Goal: Transaction & Acquisition: Purchase product/service

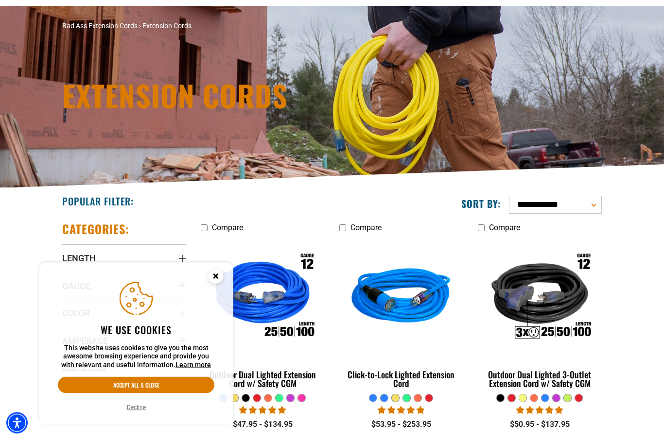
scroll to position [65, 0]
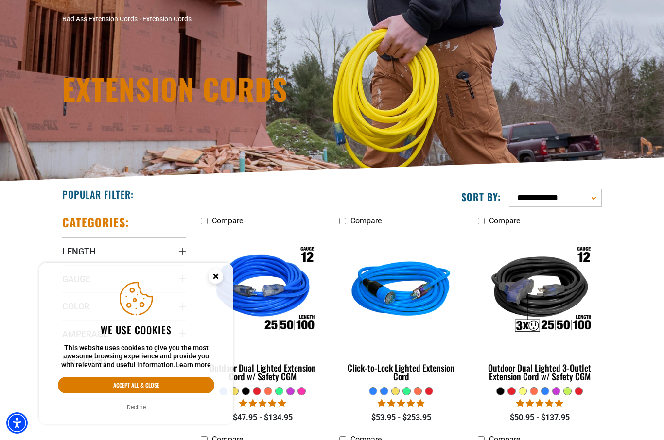
click at [216, 284] on circle "Cookie Consent" at bounding box center [216, 276] width 15 height 15
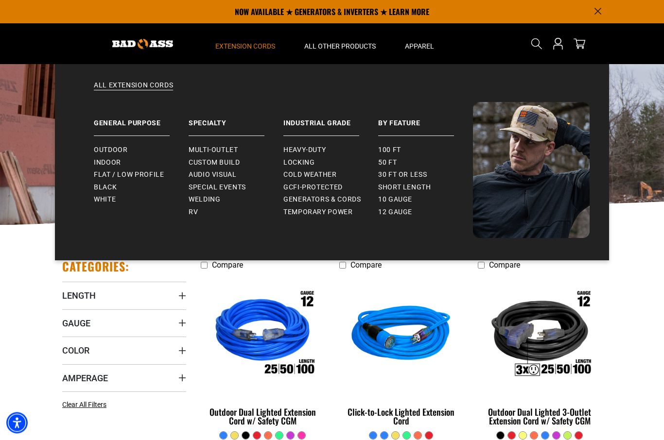
scroll to position [21, 0]
click at [154, 175] on span "Flat / Low Profile" at bounding box center [129, 175] width 70 height 9
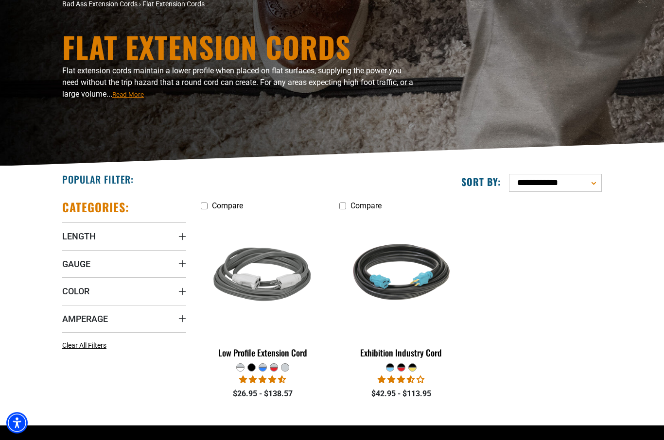
scroll to position [118, 0]
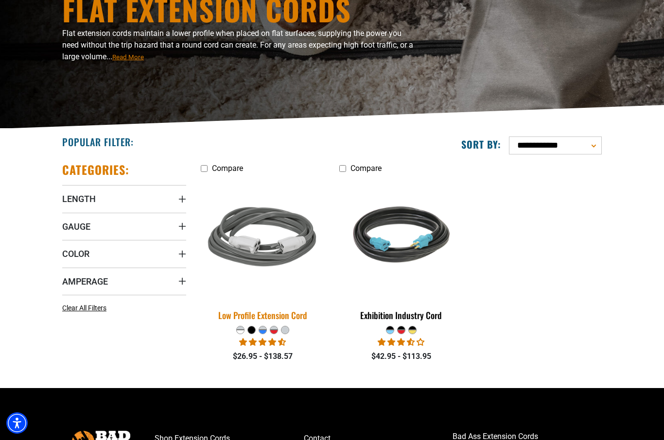
click at [238, 241] on img at bounding box center [263, 238] width 136 height 124
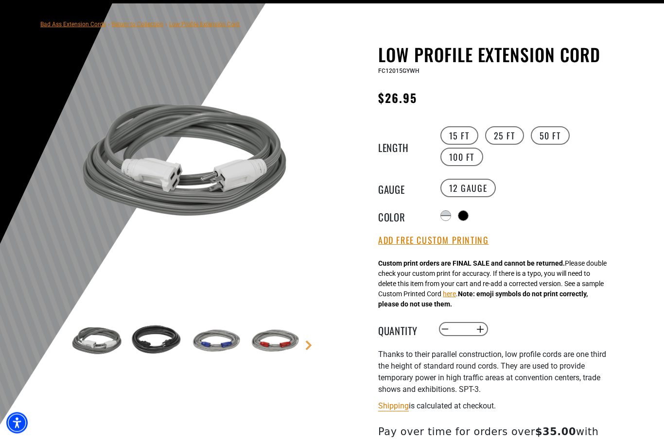
scroll to position [62, 0]
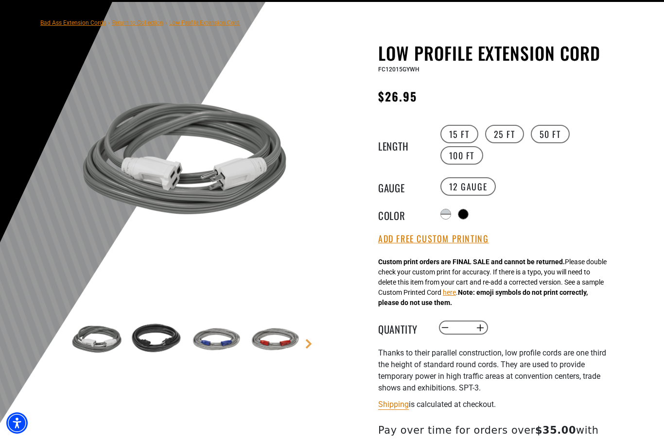
click at [162, 335] on img at bounding box center [156, 340] width 56 height 56
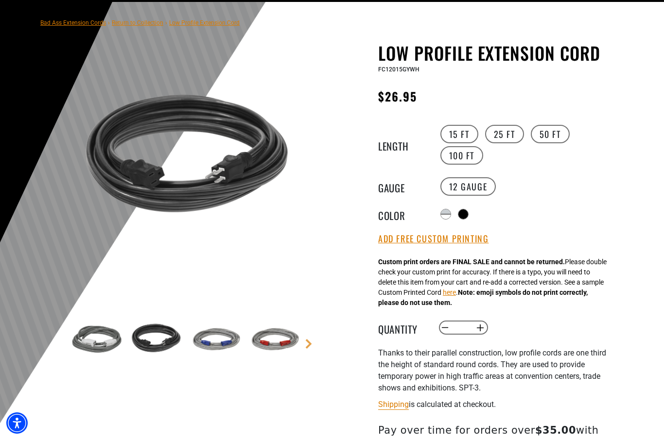
click at [214, 337] on img at bounding box center [215, 340] width 56 height 56
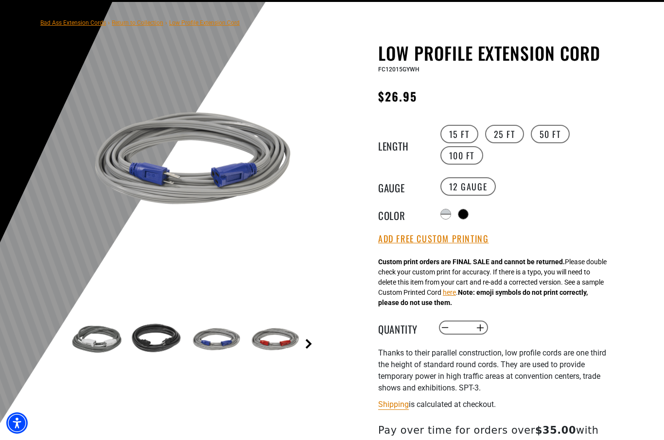
click at [310, 346] on link "Next" at bounding box center [309, 344] width 10 height 10
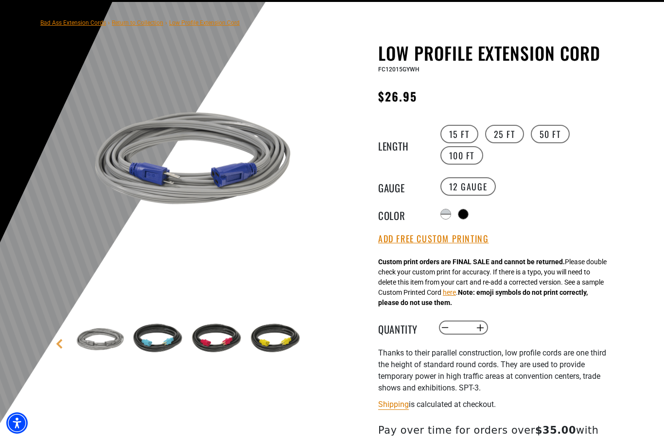
click at [94, 345] on img at bounding box center [98, 340] width 56 height 56
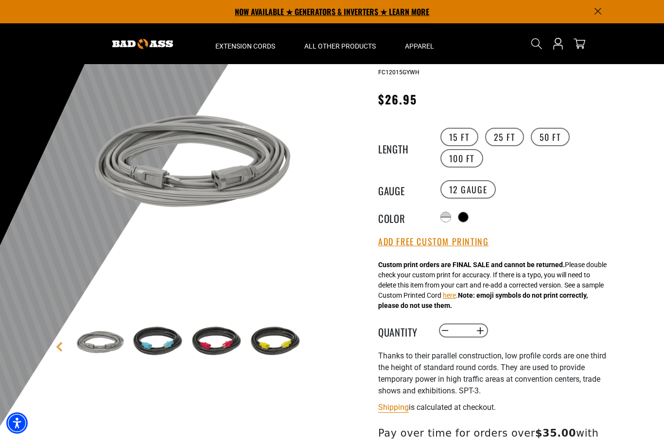
scroll to position [59, 0]
